Goal: Task Accomplishment & Management: Manage account settings

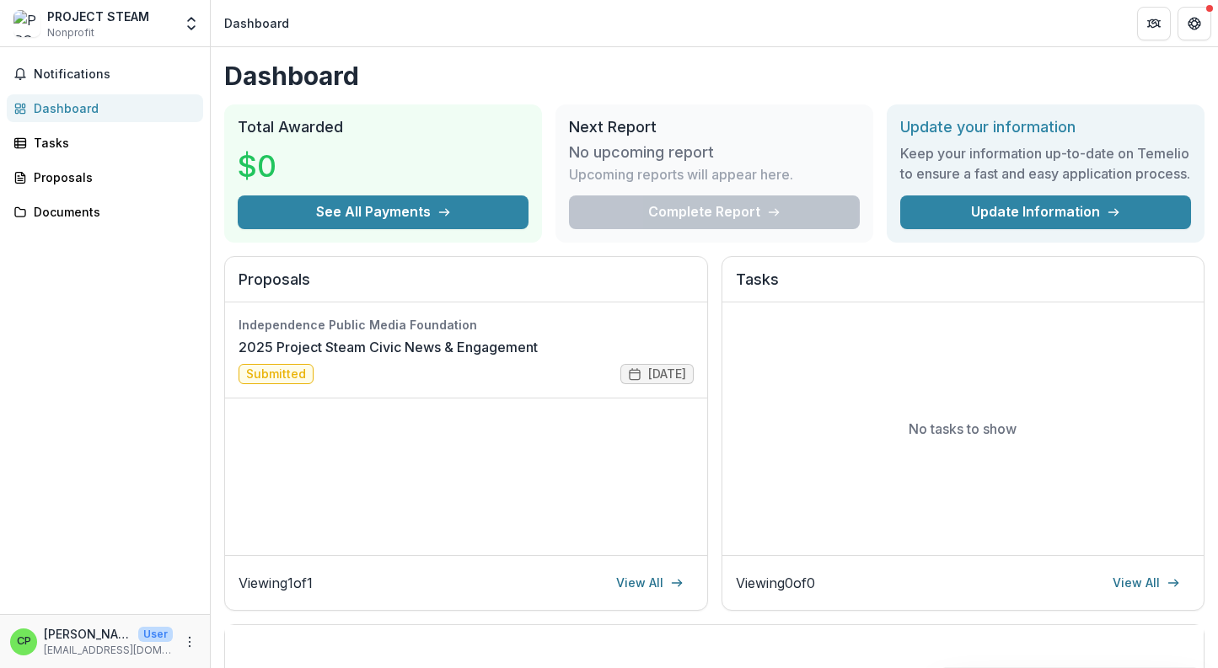
click at [62, 107] on div "Dashboard" at bounding box center [112, 108] width 156 height 18
click at [60, 183] on div "Proposals" at bounding box center [112, 178] width 156 height 18
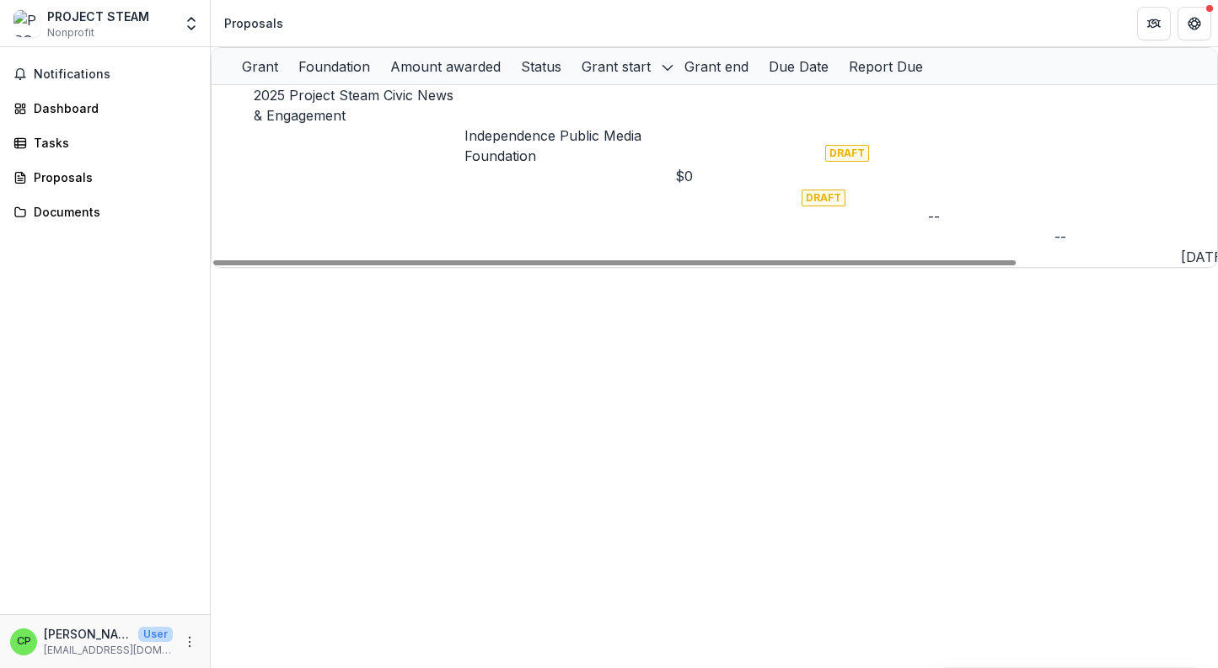
click at [845, 190] on span "DRAFT" at bounding box center [823, 198] width 44 height 17
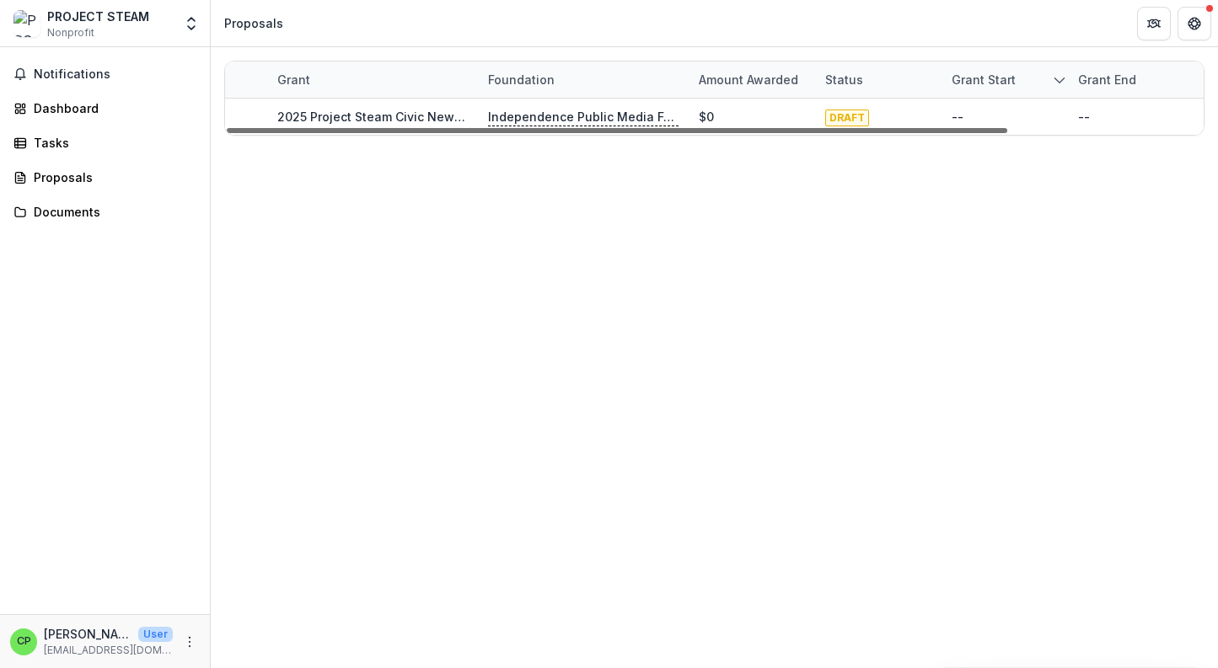
click at [860, 128] on div at bounding box center [617, 130] width 780 height 5
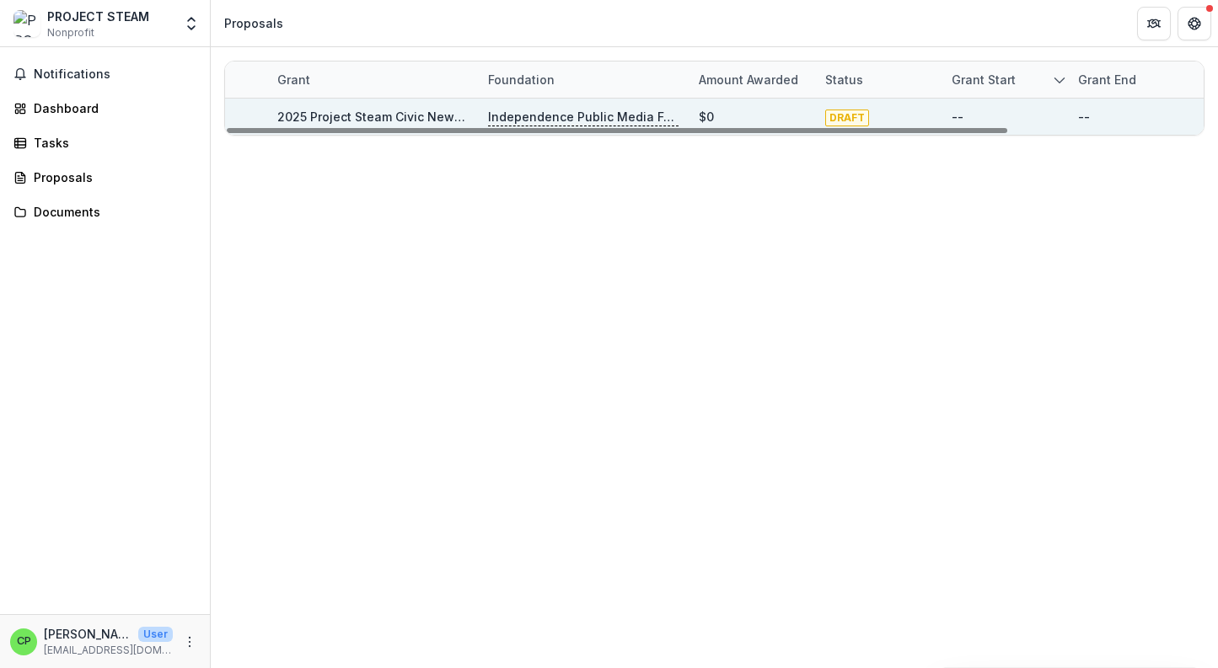
click at [855, 115] on span "DRAFT" at bounding box center [847, 118] width 44 height 17
click at [1099, 117] on div "--" at bounding box center [1131, 117] width 106 height 36
click at [293, 115] on link "2025 Project Steam Civic News & Engagement" at bounding box center [413, 117] width 273 height 14
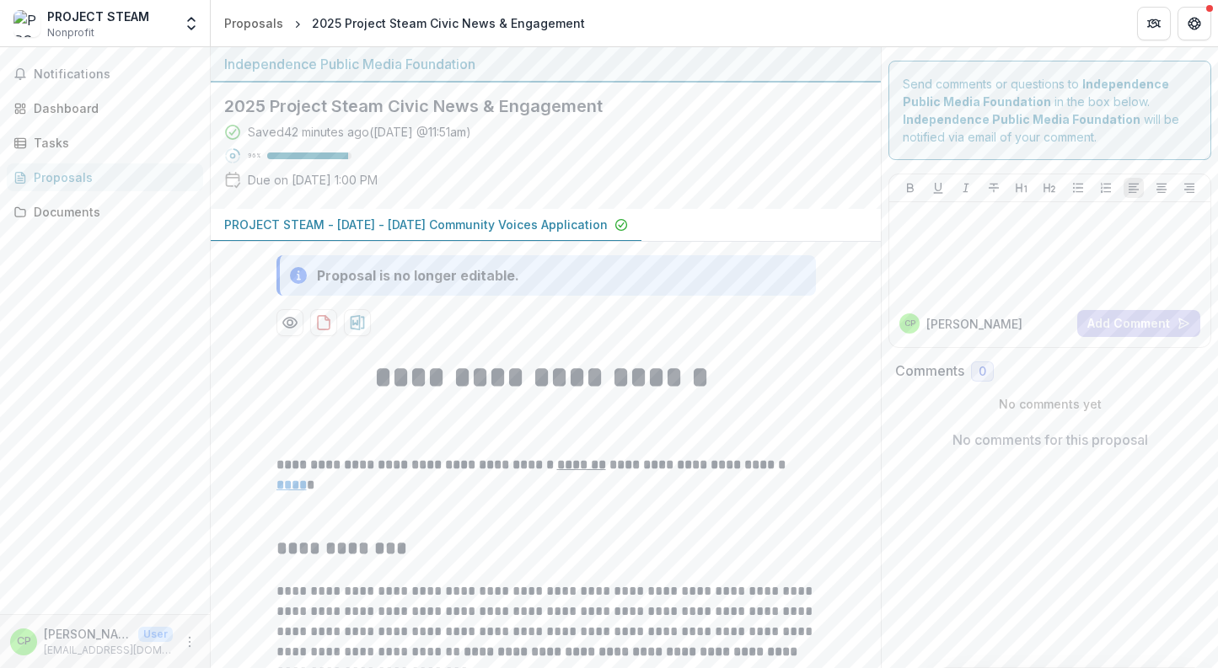
click at [97, 178] on div "Proposals" at bounding box center [112, 178] width 156 height 18
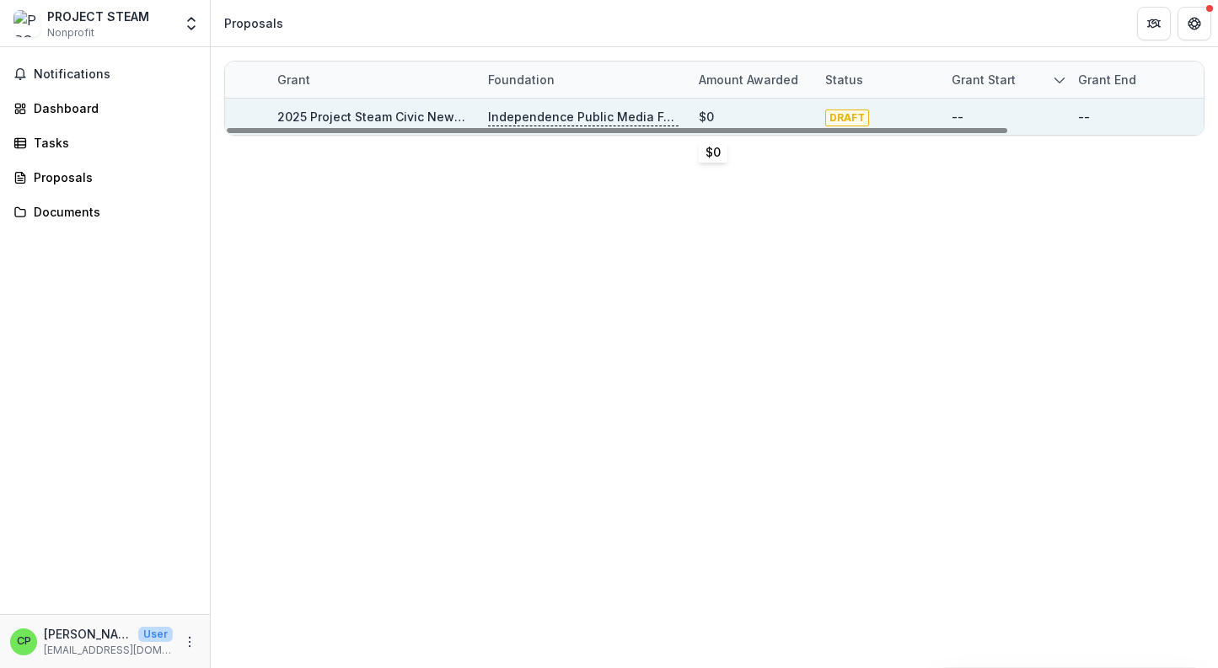
click at [742, 111] on div "$0" at bounding box center [752, 117] width 106 height 36
click at [345, 109] on div "2025 Project Steam Civic News & Engagement" at bounding box center [372, 117] width 190 height 18
